Goal: Browse casually

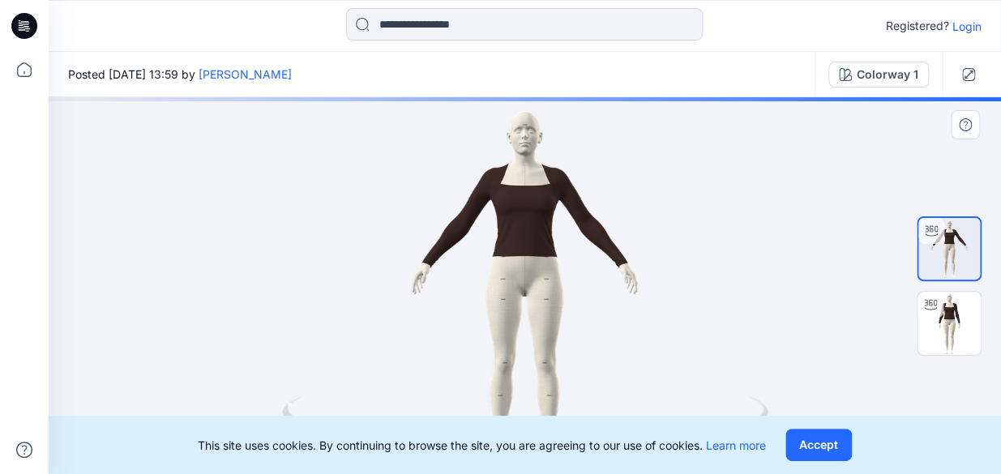
click at [284, 411] on icon at bounding box center [527, 425] width 490 height 61
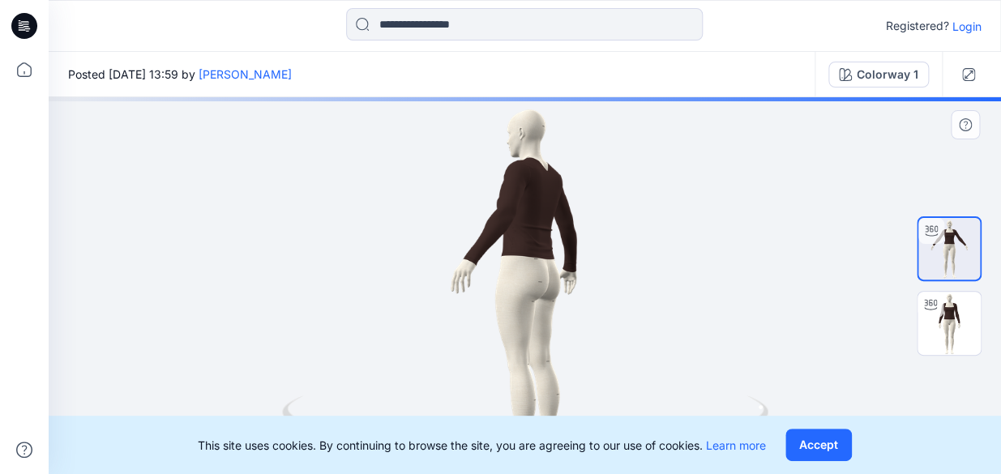
drag, startPoint x: 557, startPoint y: 302, endPoint x: 413, endPoint y: 328, distance: 145.7
click at [413, 328] on div at bounding box center [525, 285] width 952 height 377
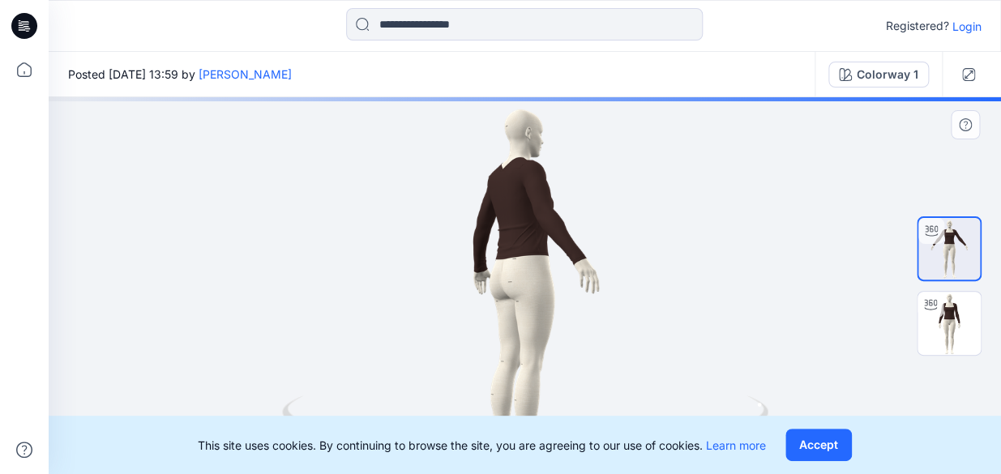
drag, startPoint x: 540, startPoint y: 310, endPoint x: 433, endPoint y: 310, distance: 107.8
click at [418, 326] on div at bounding box center [525, 285] width 952 height 377
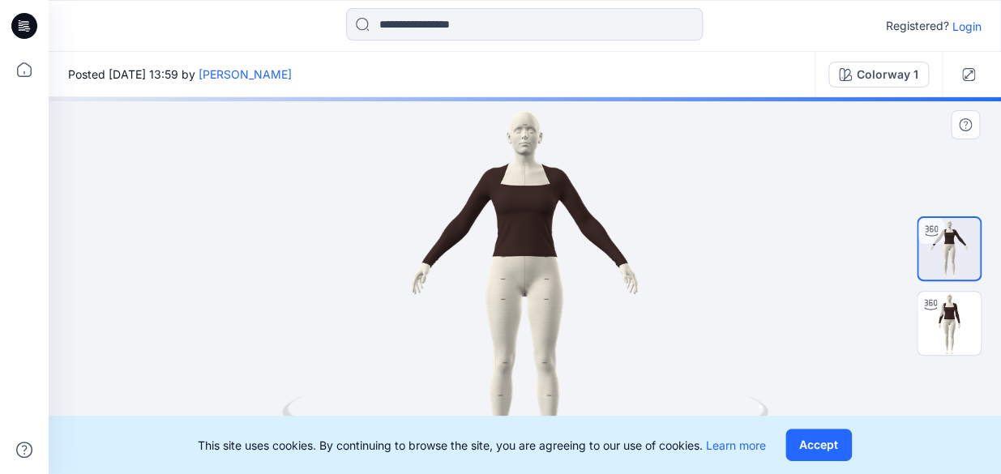
drag, startPoint x: 525, startPoint y: 295, endPoint x: 365, endPoint y: 310, distance: 161.2
click at [363, 312] on div at bounding box center [525, 285] width 952 height 377
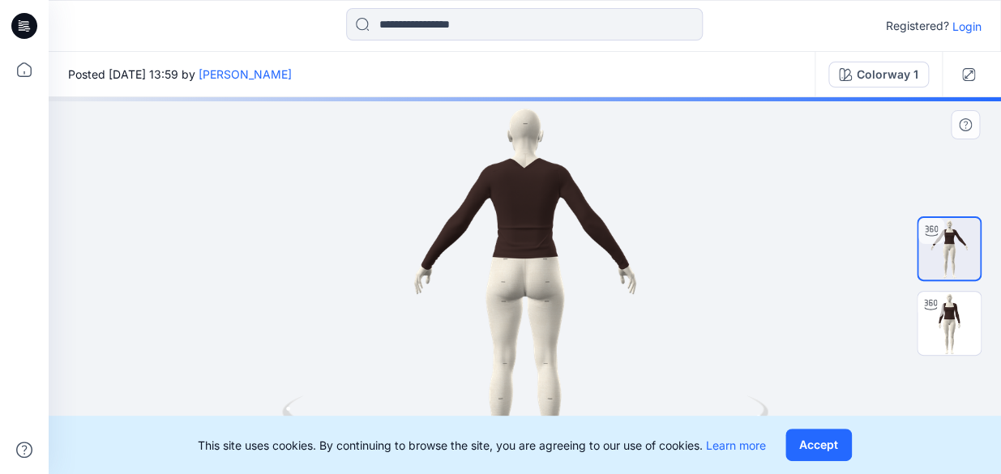
drag, startPoint x: 540, startPoint y: 281, endPoint x: 314, endPoint y: 298, distance: 227.5
click at [314, 306] on div at bounding box center [525, 285] width 952 height 377
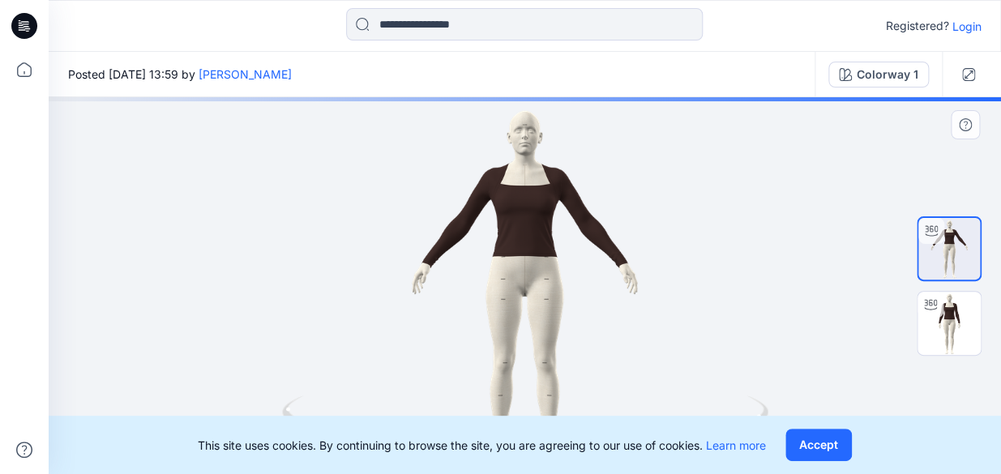
drag, startPoint x: 553, startPoint y: 284, endPoint x: 338, endPoint y: 297, distance: 215.9
click at [343, 300] on div at bounding box center [525, 285] width 952 height 377
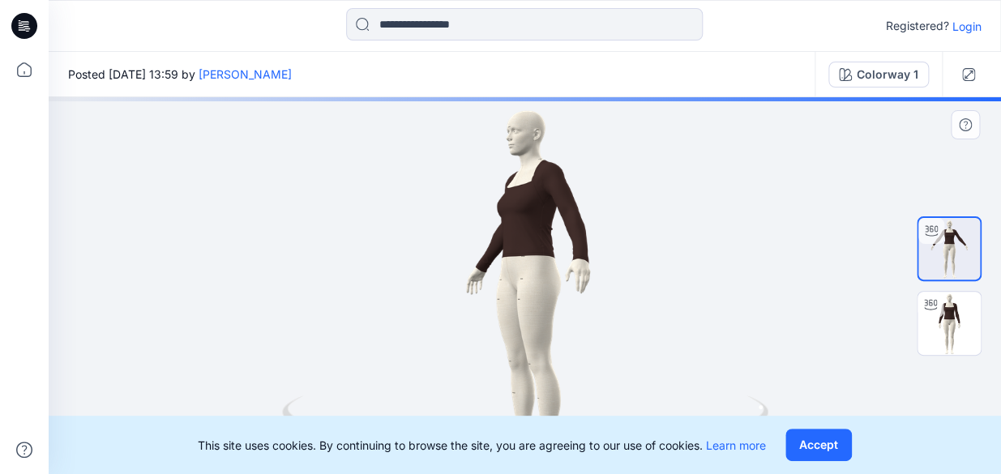
drag, startPoint x: 606, startPoint y: 279, endPoint x: 300, endPoint y: 278, distance: 306.3
click at [300, 280] on div at bounding box center [525, 285] width 952 height 377
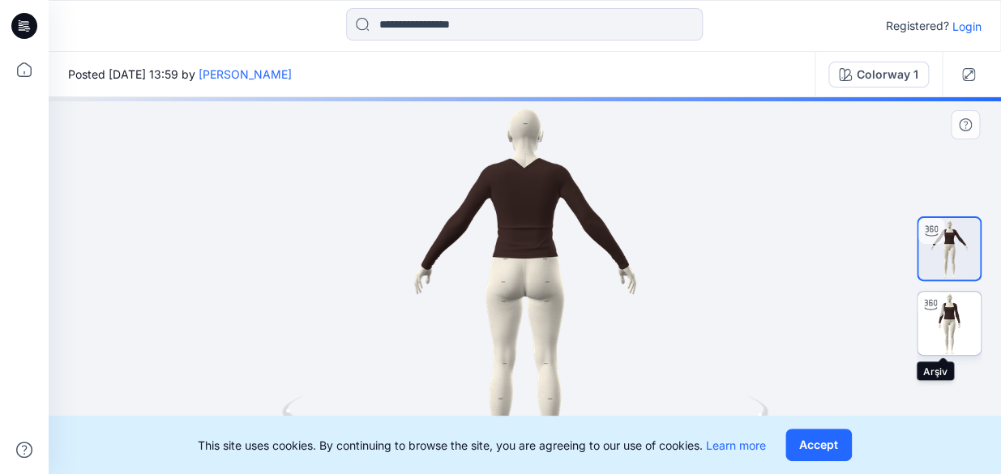
click at [970, 312] on img at bounding box center [948, 323] width 63 height 63
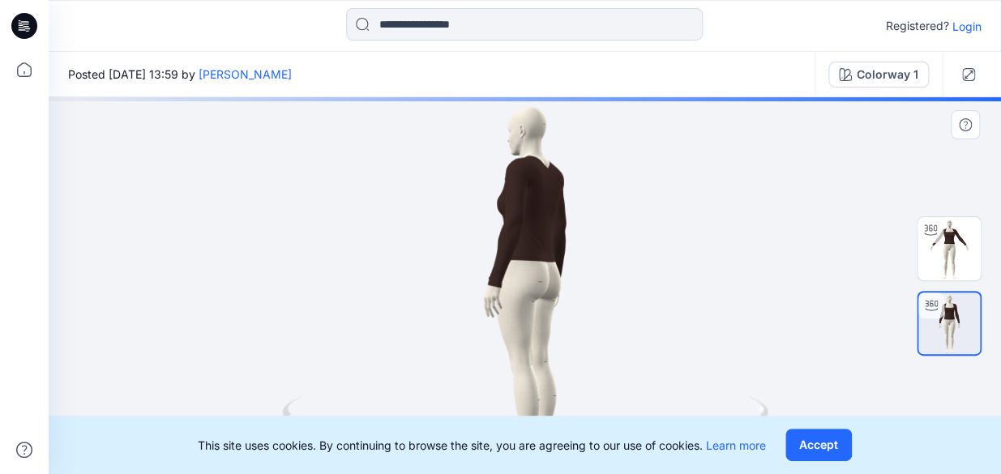
drag, startPoint x: 567, startPoint y: 284, endPoint x: 271, endPoint y: 277, distance: 295.8
click at [271, 277] on div at bounding box center [525, 285] width 952 height 377
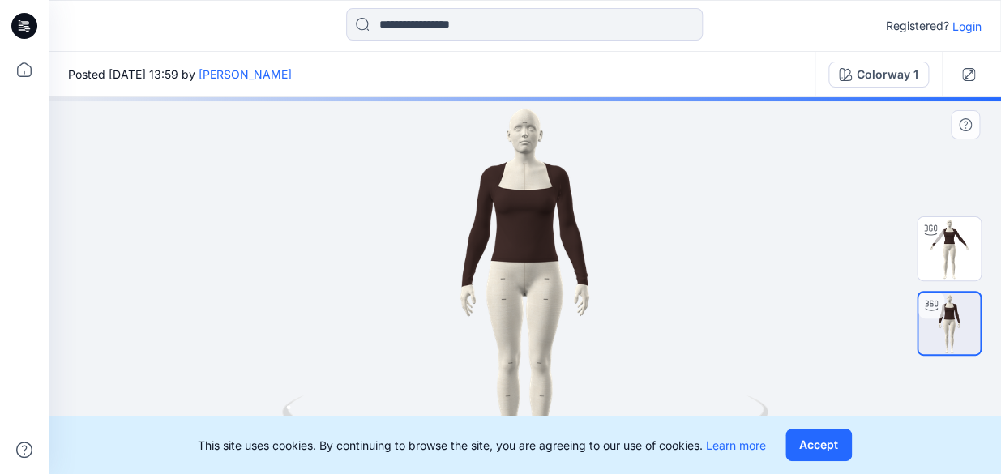
drag, startPoint x: 531, startPoint y: 266, endPoint x: 295, endPoint y: 256, distance: 236.8
click at [288, 261] on div at bounding box center [525, 285] width 952 height 377
